Goal: Communication & Community: Share content

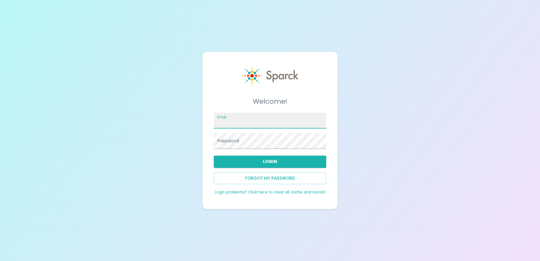
type input "[EMAIL_ADDRESS][DOMAIN_NAME]"
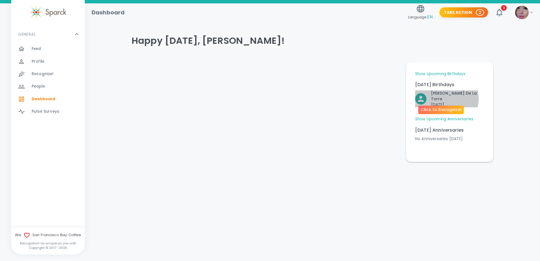
click at [446, 102] on p "[DATE]" at bounding box center [457, 105] width 53 height 6
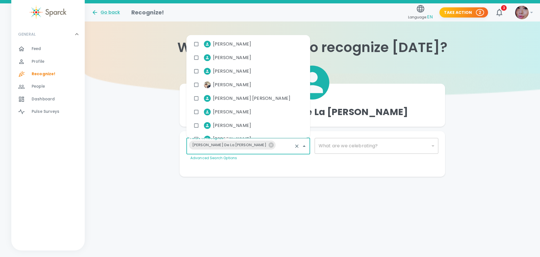
click at [278, 147] on input "I want to Recognize..." at bounding box center [285, 146] width 14 height 11
click at [344, 144] on div "​" at bounding box center [377, 146] width 124 height 16
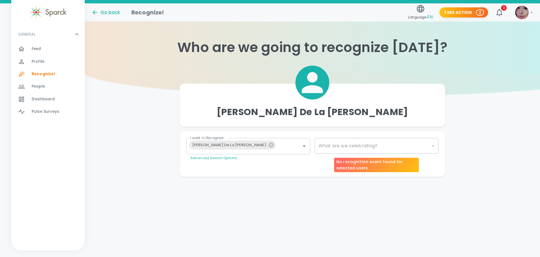
type input "2072"
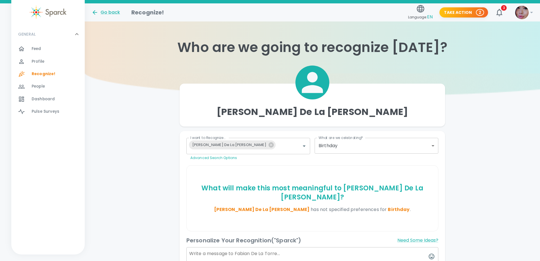
click at [345, 147] on body "Skip Navigation Go back Recognize! Language: EN Take Action 2 3 ! GENERAL 0 Fee…" at bounding box center [270, 173] width 540 height 346
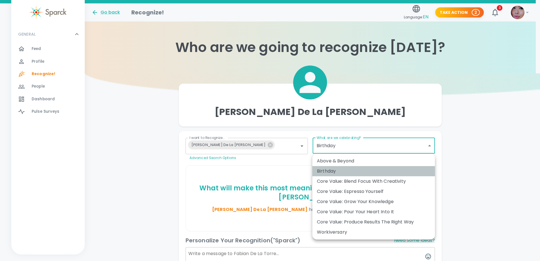
click at [332, 169] on div "Birthday" at bounding box center [374, 171] width 114 height 7
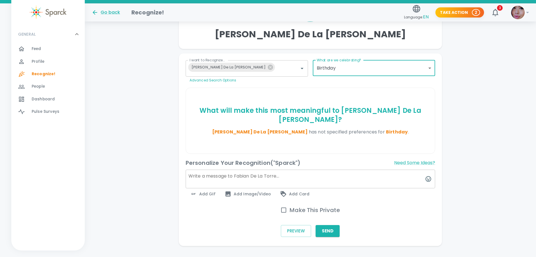
scroll to position [80, 0]
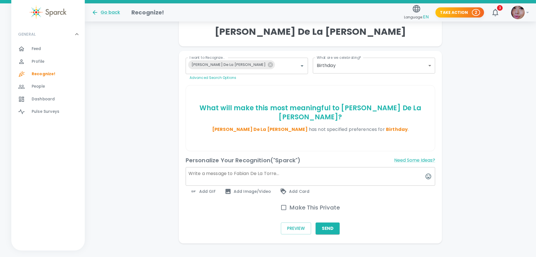
click at [212, 167] on textarea at bounding box center [311, 176] width 250 height 19
type textarea "Happy Birthday [PERSON_NAME]!"
click at [198, 188] on span "Add GIF" at bounding box center [202, 191] width 25 height 7
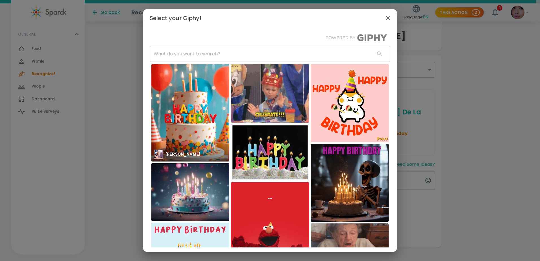
click at [193, 123] on img at bounding box center [190, 112] width 78 height 97
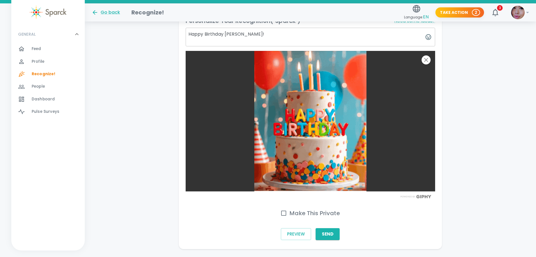
scroll to position [225, 0]
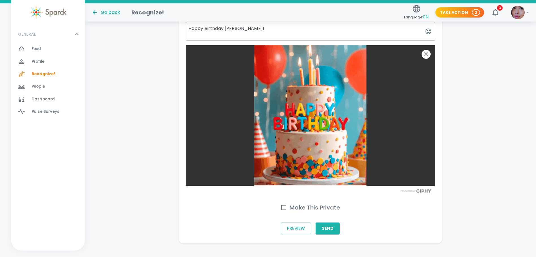
click at [327, 222] on button "Send" at bounding box center [328, 228] width 24 height 12
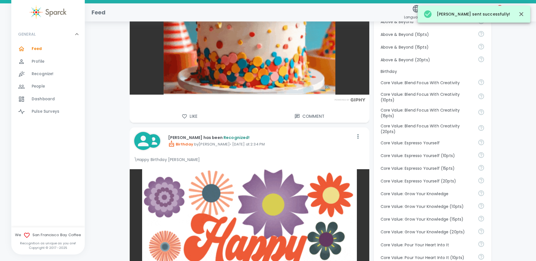
scroll to position [282, 0]
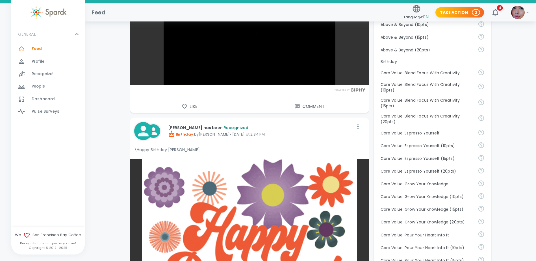
click at [190, 126] on p "[PERSON_NAME] has been Recognized!" at bounding box center [260, 128] width 185 height 6
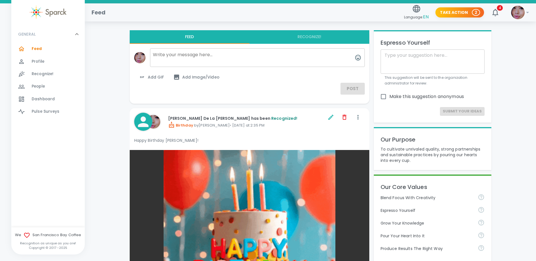
scroll to position [0, 0]
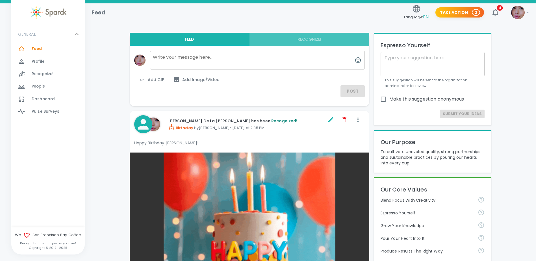
click at [316, 39] on button "Recognize!" at bounding box center [309, 40] width 120 height 14
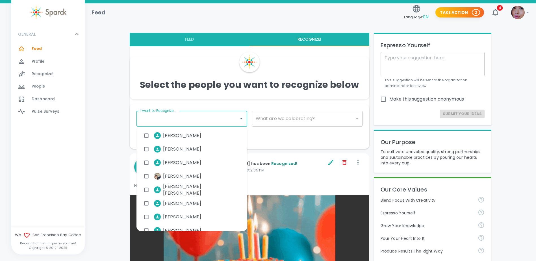
click at [166, 120] on input "I want to Recognize..." at bounding box center [187, 118] width 97 height 11
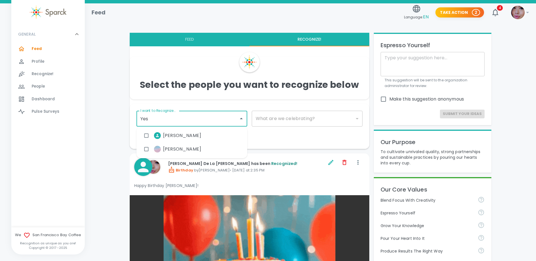
type input "Yese"
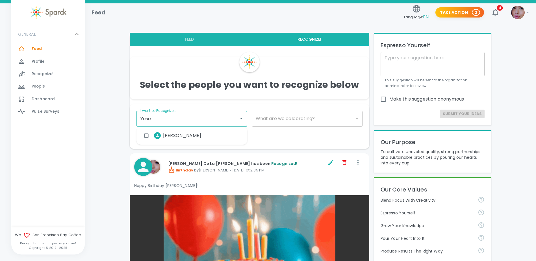
click at [148, 137] on input "checkbox" at bounding box center [146, 135] width 11 height 11
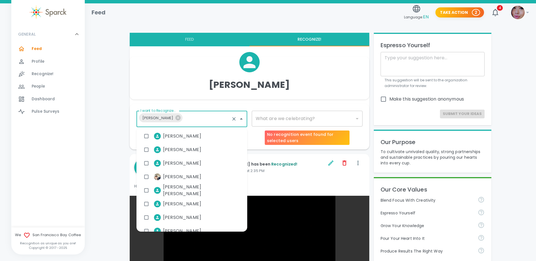
click at [278, 119] on div "​" at bounding box center [307, 119] width 111 height 16
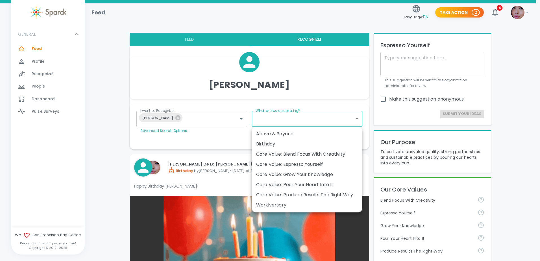
click at [275, 142] on div "Birthday" at bounding box center [307, 144] width 102 height 7
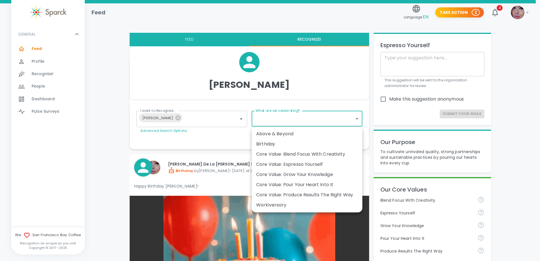
type input "2072"
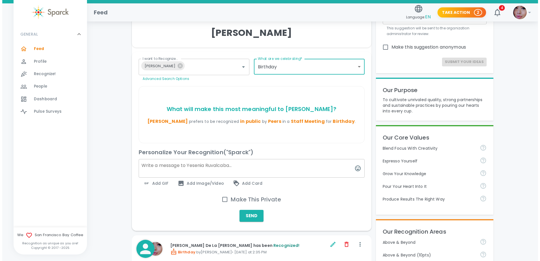
scroll to position [56, 0]
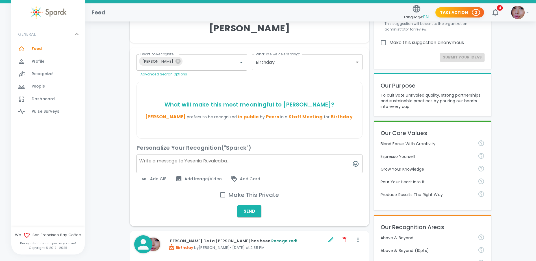
click at [154, 160] on textarea at bounding box center [249, 164] width 226 height 19
type textarea "Happy Birthday [PERSON_NAME]!"
click at [150, 179] on span "Add GIF" at bounding box center [153, 178] width 25 height 7
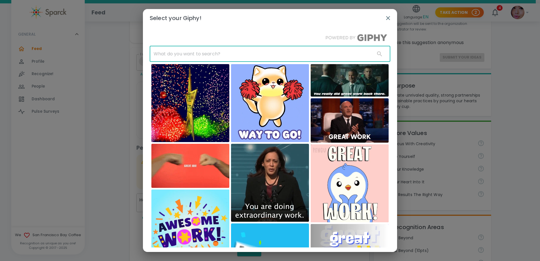
click at [200, 55] on input "text" at bounding box center [260, 54] width 221 height 16
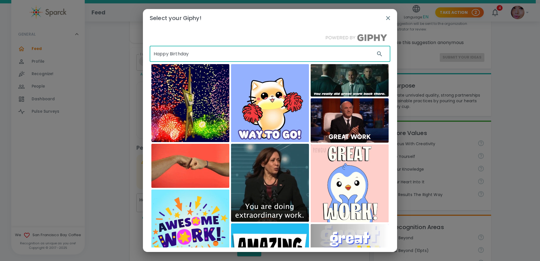
type input "Happy Birthday"
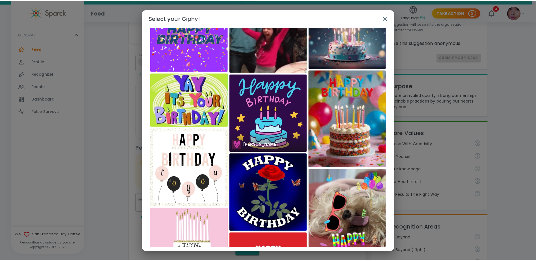
scroll to position [374, 0]
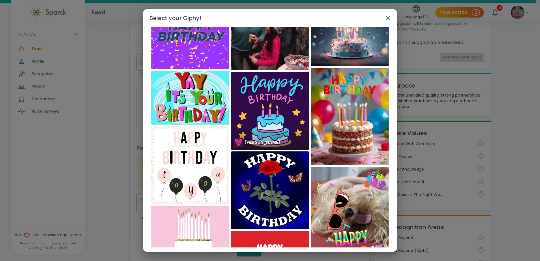
click at [261, 108] on img at bounding box center [270, 111] width 78 height 78
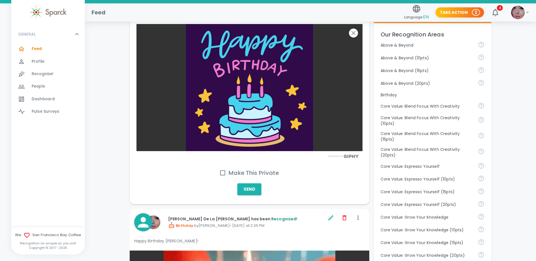
scroll to position [254, 0]
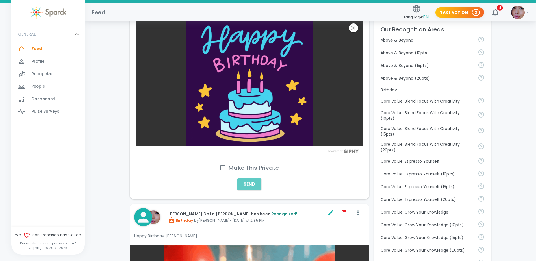
click at [247, 185] on button "Send" at bounding box center [249, 184] width 24 height 12
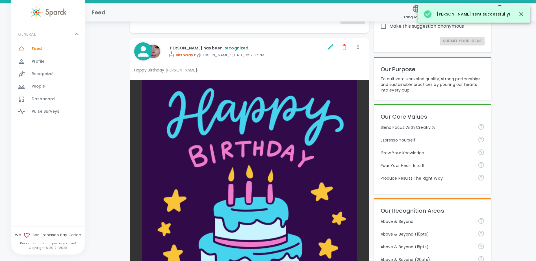
scroll to position [0, 0]
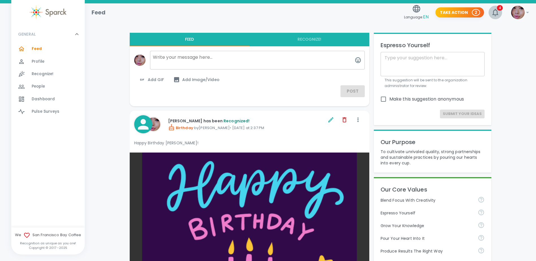
click at [500, 11] on button "4" at bounding box center [495, 13] width 14 height 14
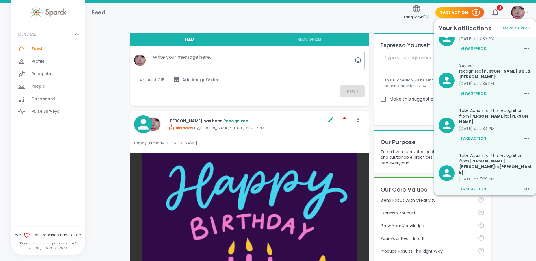
scroll to position [28, 0]
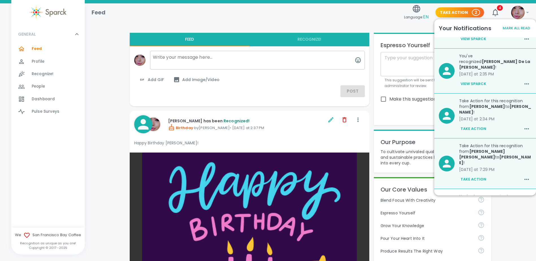
click at [475, 175] on button "Take Action" at bounding box center [473, 180] width 29 height 10
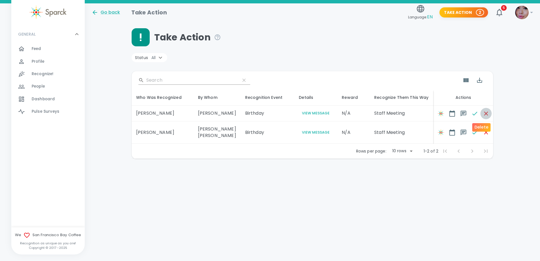
click at [483, 114] on icon "button" at bounding box center [486, 113] width 7 height 7
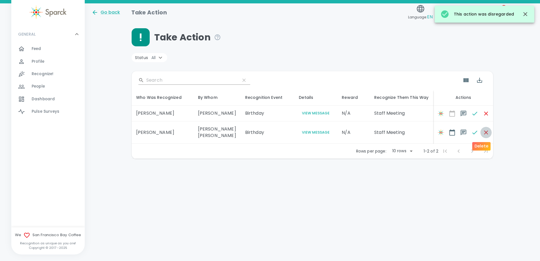
click at [481, 129] on button "button" at bounding box center [486, 132] width 11 height 11
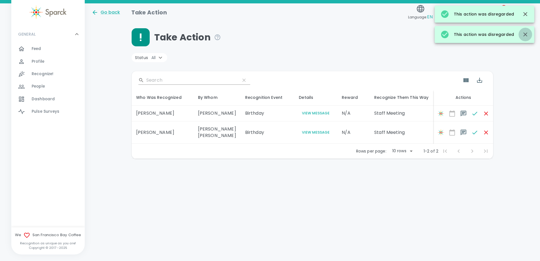
click at [524, 30] on button "button" at bounding box center [526, 35] width 14 height 14
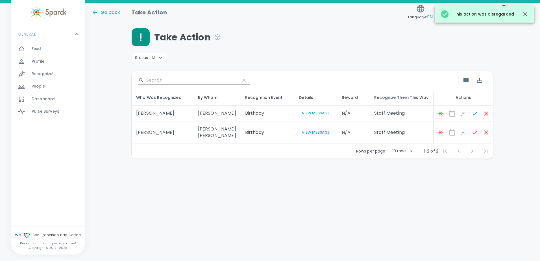
click at [523, 18] on button "button" at bounding box center [526, 14] width 14 height 14
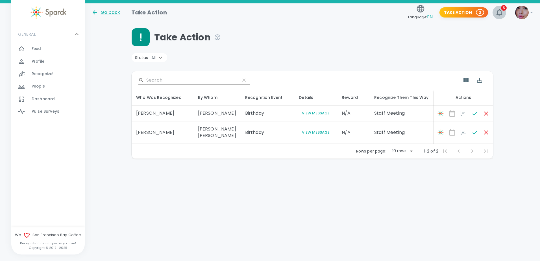
click at [503, 14] on icon "button" at bounding box center [499, 12] width 9 height 9
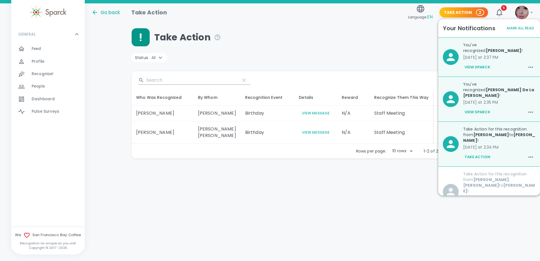
click at [347, 30] on div "Take Action" at bounding box center [313, 37] width 362 height 18
click at [517, 10] on img at bounding box center [522, 13] width 14 height 14
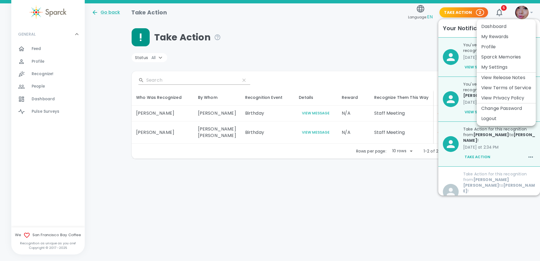
click at [114, 11] on div at bounding box center [270, 130] width 540 height 261
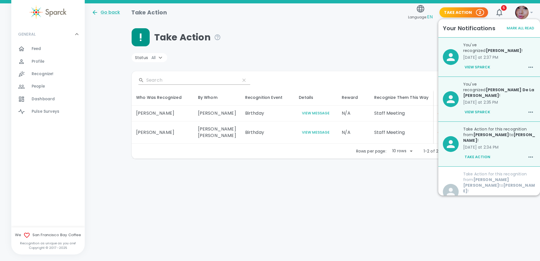
click at [113, 12] on div "Go back" at bounding box center [106, 12] width 29 height 7
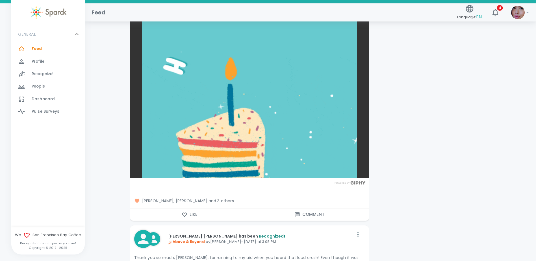
scroll to position [1299, 0]
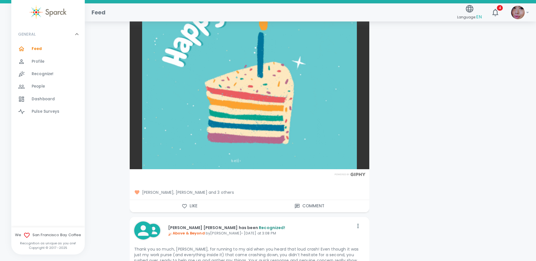
click at [139, 192] on icon at bounding box center [136, 192] width 5 height 4
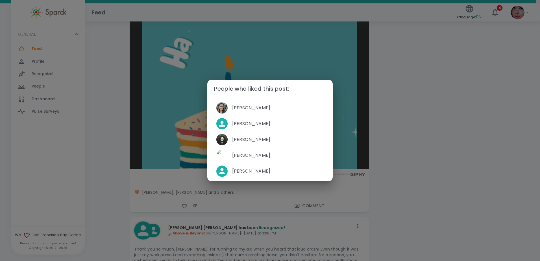
click at [246, 193] on div "People who liked this post: [PERSON_NAME] [PERSON_NAME] [PERSON_NAME] [PERSON_N…" at bounding box center [270, 130] width 540 height 261
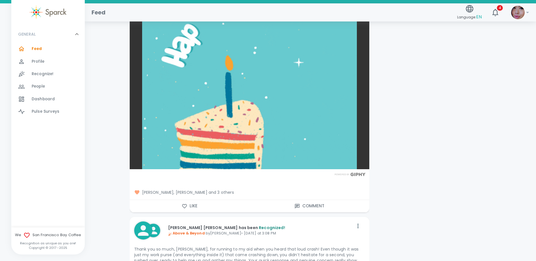
click at [191, 205] on button "Like" at bounding box center [190, 206] width 120 height 12
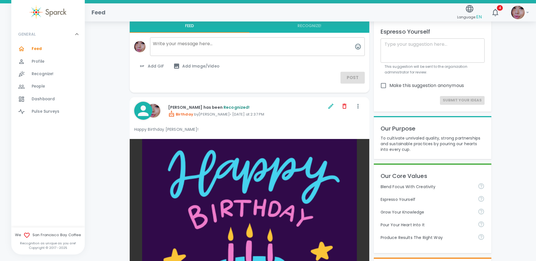
scroll to position [0, 0]
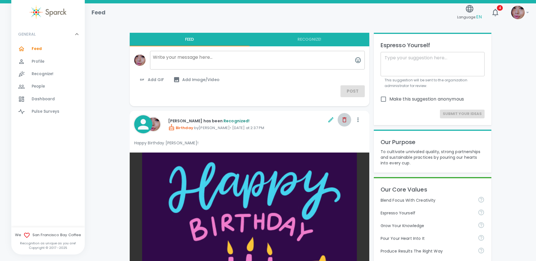
click at [342, 118] on icon "button" at bounding box center [344, 119] width 7 height 7
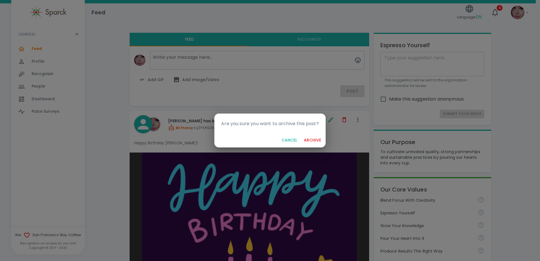
click at [287, 139] on button "Cancel" at bounding box center [289, 140] width 20 height 10
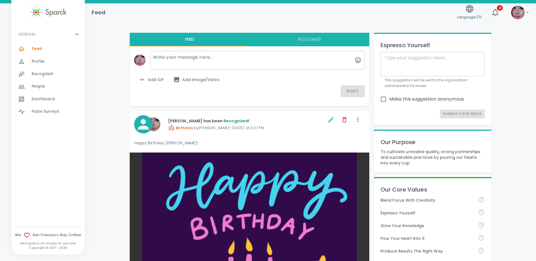
click at [342, 119] on icon "button" at bounding box center [344, 119] width 7 height 7
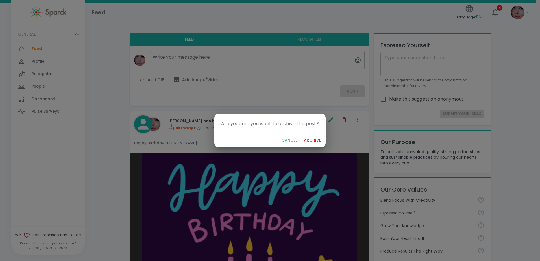
click at [315, 138] on button "archive" at bounding box center [313, 140] width 22 height 10
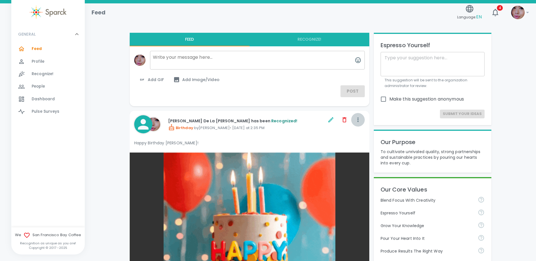
click at [357, 119] on icon "button" at bounding box center [358, 119] width 7 height 7
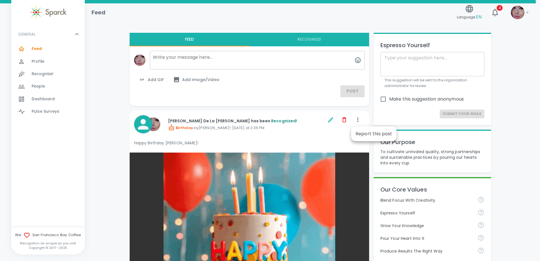
click at [344, 121] on div at bounding box center [270, 130] width 540 height 261
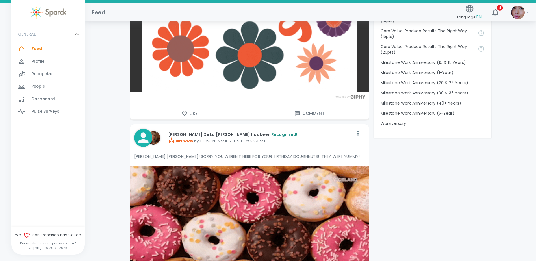
scroll to position [565, 0]
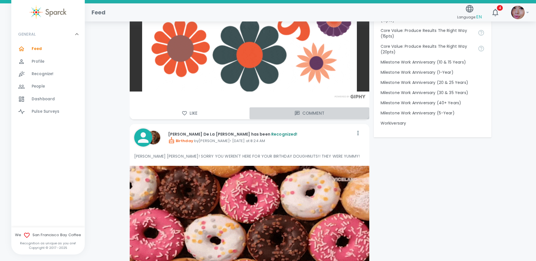
click at [301, 115] on button "Comment" at bounding box center [309, 113] width 120 height 12
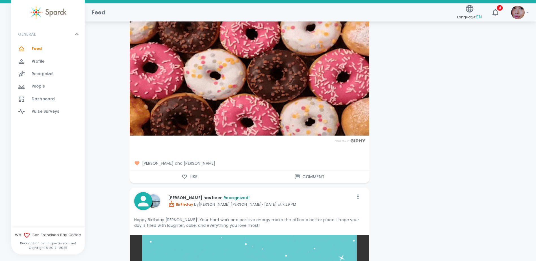
scroll to position [791, 0]
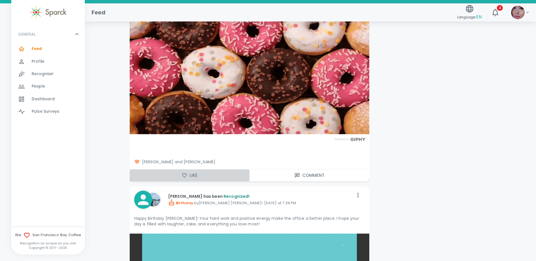
click at [193, 173] on button "Like" at bounding box center [190, 175] width 120 height 12
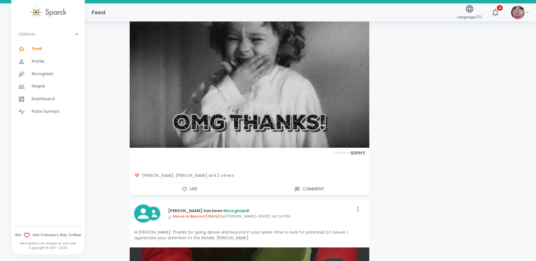
scroll to position [1384, 0]
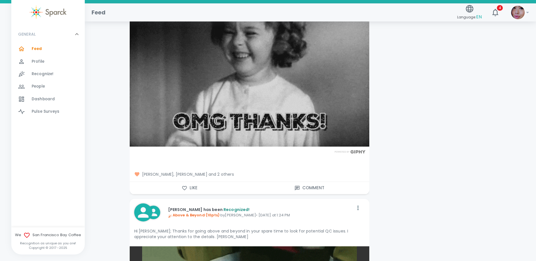
click at [215, 171] on span "[PERSON_NAME], [PERSON_NAME] and 2 others" at bounding box center [249, 174] width 231 height 6
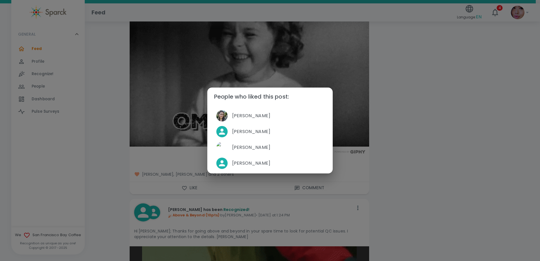
click at [185, 162] on div "People who liked this post: [PERSON_NAME] [PERSON_NAME] [PERSON_NAME] [PERSON_N…" at bounding box center [270, 130] width 540 height 261
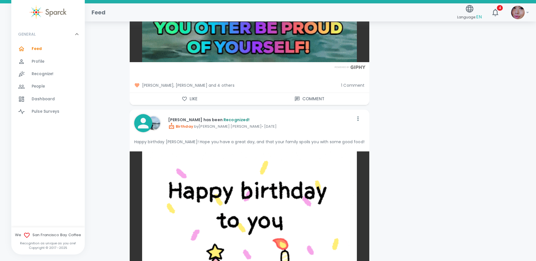
scroll to position [1751, 0]
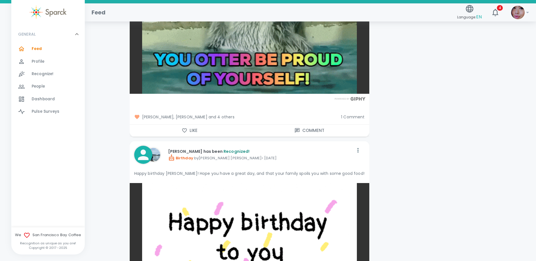
click at [212, 114] on span "[PERSON_NAME], [PERSON_NAME] and 4 others" at bounding box center [235, 117] width 203 height 6
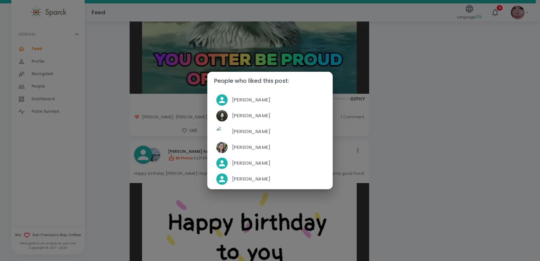
click at [185, 124] on div "People who liked this post: [PERSON_NAME] [PERSON_NAME] [PERSON_NAME] [PERSON_N…" at bounding box center [270, 130] width 540 height 261
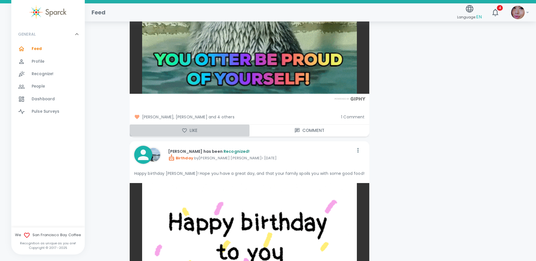
click at [186, 128] on icon "button" at bounding box center [185, 131] width 6 height 6
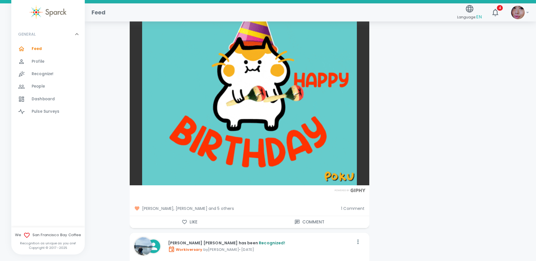
scroll to position [2571, 0]
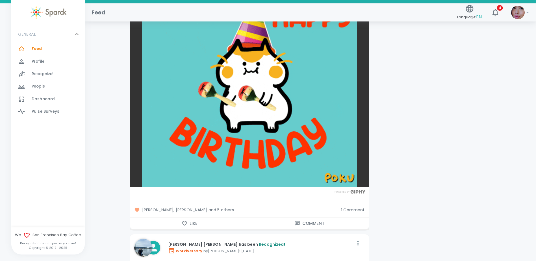
click at [187, 221] on icon "button" at bounding box center [185, 224] width 6 height 6
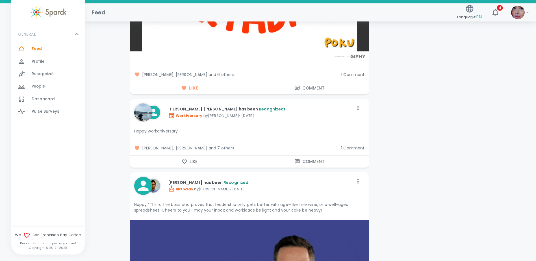
scroll to position [2712, 0]
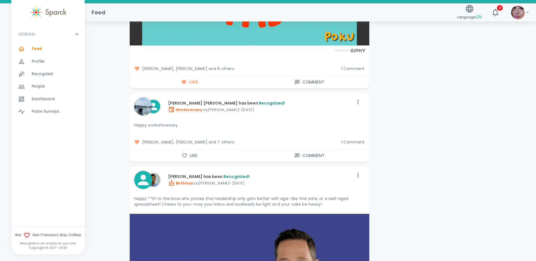
click at [184, 153] on icon "button" at bounding box center [185, 156] width 6 height 6
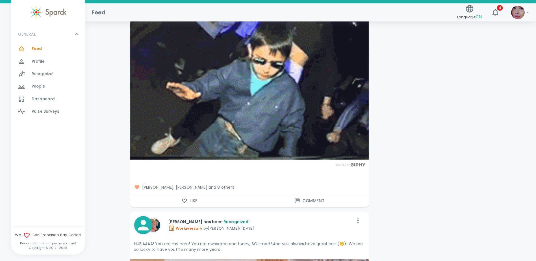
scroll to position [4322, 0]
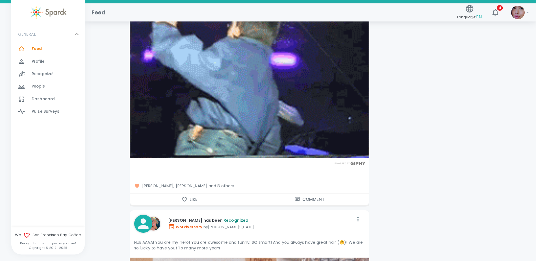
click at [208, 183] on span "[PERSON_NAME], [PERSON_NAME] and 8 others" at bounding box center [249, 186] width 231 height 6
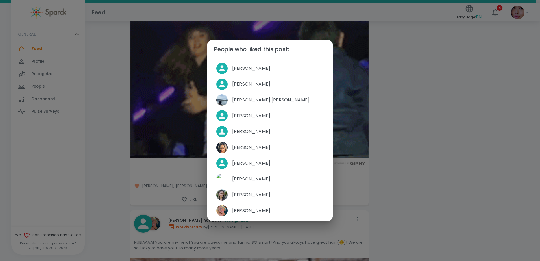
click at [195, 161] on div "People who liked this post: [PERSON_NAME] [PERSON_NAME] [PERSON_NAME] [PERSON_N…" at bounding box center [270, 130] width 540 height 261
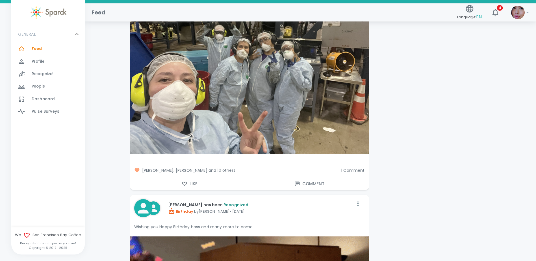
scroll to position [5141, 0]
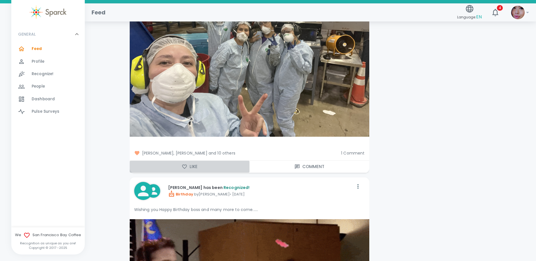
click at [194, 161] on button "Like" at bounding box center [190, 167] width 120 height 12
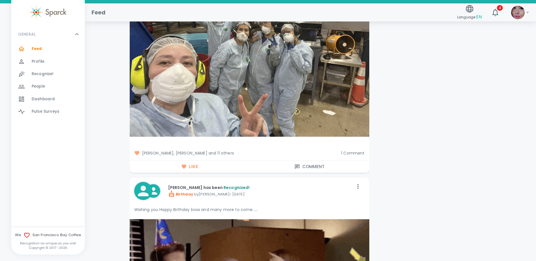
click at [338, 146] on div "1 Comment" at bounding box center [350, 151] width 28 height 10
click at [327, 161] on button "Comment" at bounding box center [309, 167] width 120 height 12
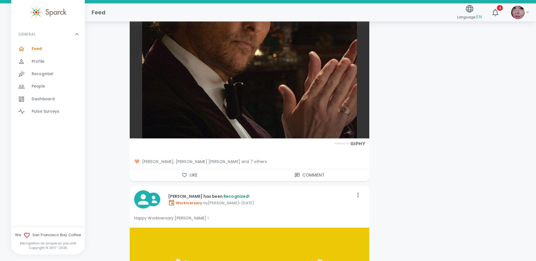
scroll to position [10452, 0]
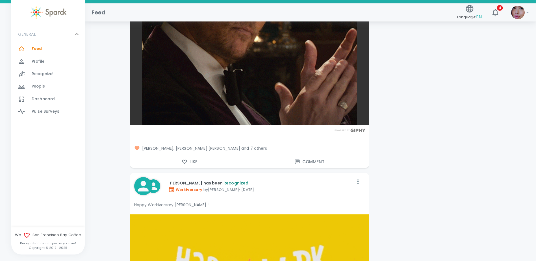
click at [182, 159] on icon "button" at bounding box center [185, 162] width 6 height 6
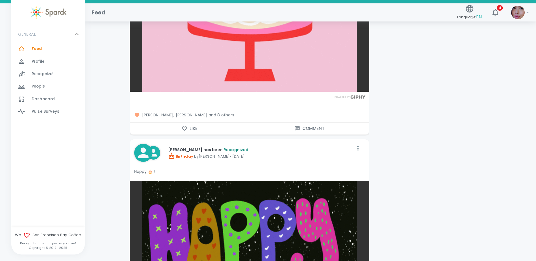
scroll to position [14379, 0]
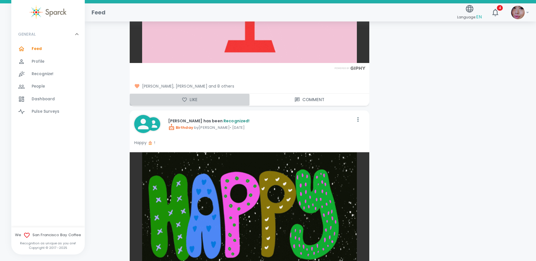
click at [191, 94] on button "Like" at bounding box center [190, 100] width 120 height 12
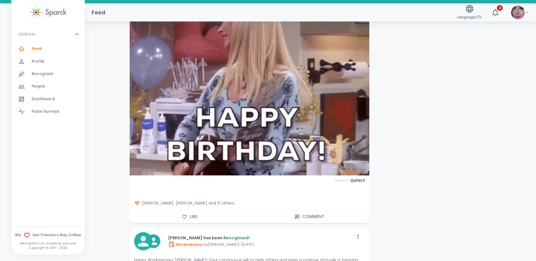
scroll to position [15819, 0]
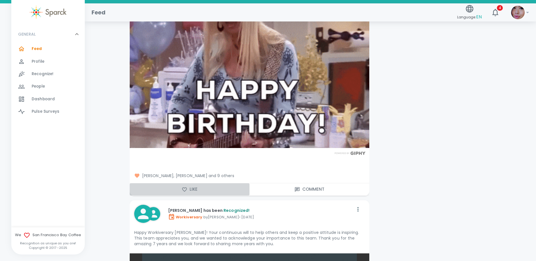
click at [198, 183] on button "Like" at bounding box center [190, 189] width 120 height 12
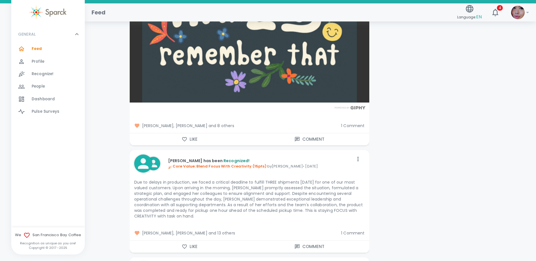
scroll to position [16187, 0]
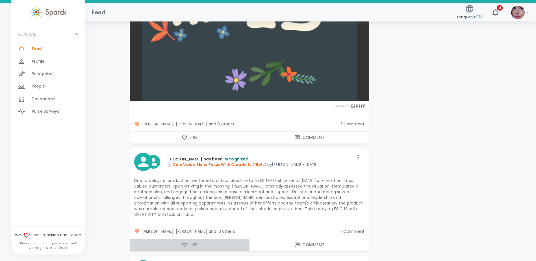
click at [184, 242] on icon "button" at bounding box center [185, 245] width 6 height 6
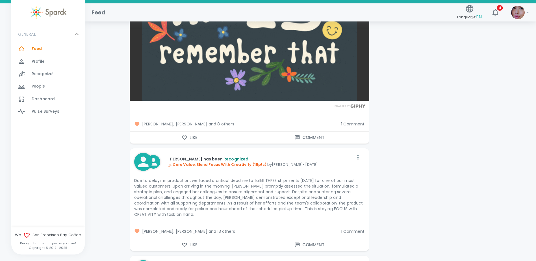
click at [313, 239] on button "Comment" at bounding box center [309, 245] width 120 height 12
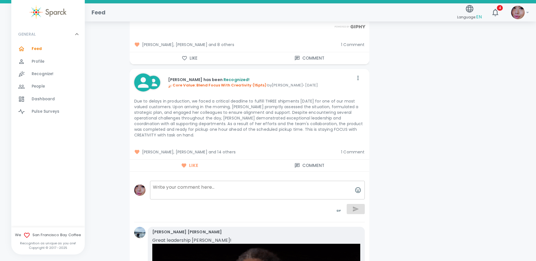
scroll to position [16271, 0]
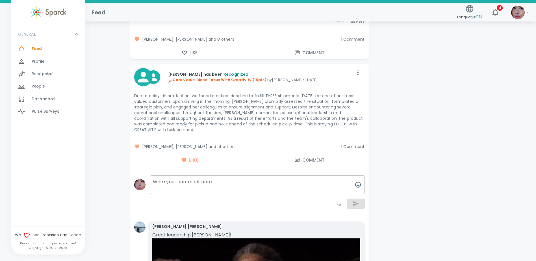
click at [346, 144] on span "1 Comment" at bounding box center [352, 147] width 23 height 6
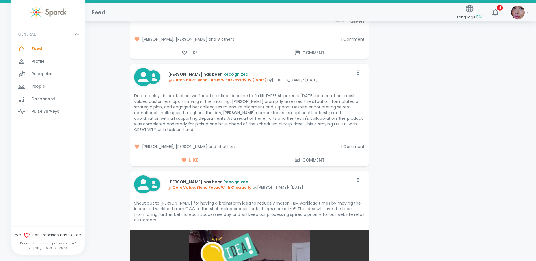
click at [346, 144] on span "1 Comment" at bounding box center [352, 147] width 23 height 6
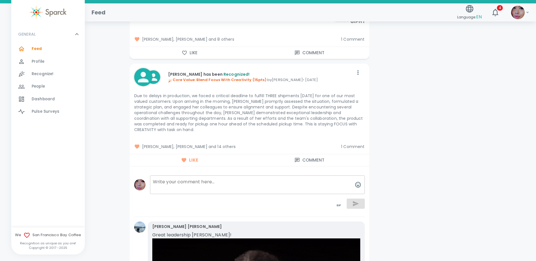
click at [346, 144] on span "1 Comment" at bounding box center [352, 147] width 23 height 6
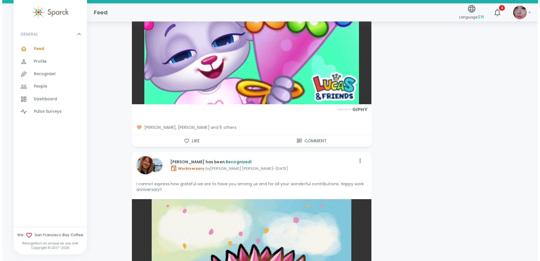
scroll to position [22599, 0]
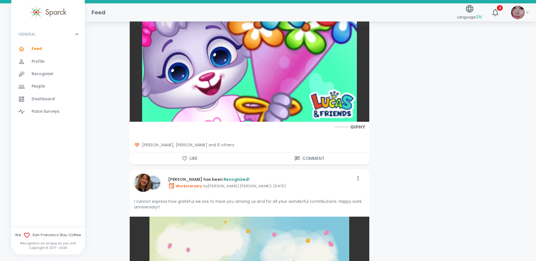
click at [522, 15] on img at bounding box center [518, 13] width 14 height 14
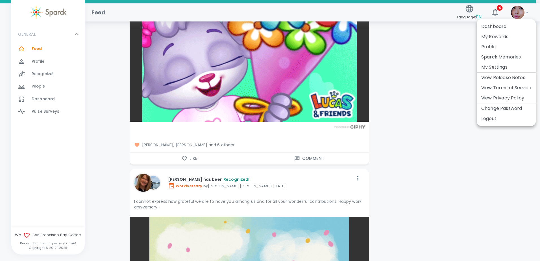
click at [495, 122] on li "Logout" at bounding box center [506, 119] width 59 height 10
